Goal: Task Accomplishment & Management: Use online tool/utility

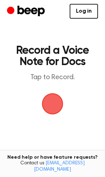
click at [57, 102] on span "button" at bounding box center [53, 104] width 32 height 32
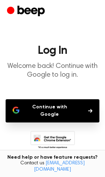
click at [89, 109] on icon "button" at bounding box center [91, 111] width 4 height 4
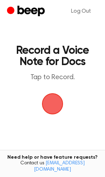
click at [53, 105] on span "button" at bounding box center [53, 104] width 20 height 20
click at [49, 101] on span "button" at bounding box center [53, 104] width 38 height 38
click at [61, 108] on span "button" at bounding box center [52, 103] width 35 height 35
click at [57, 97] on span "button" at bounding box center [53, 104] width 34 height 34
